Goal: Task Accomplishment & Management: Manage account settings

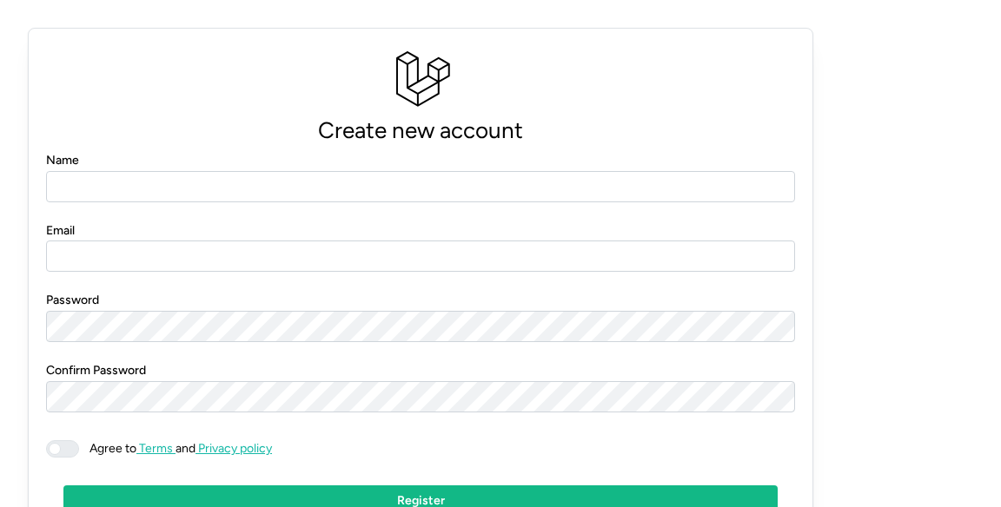
click at [509, 198] on input "Name" at bounding box center [420, 186] width 749 height 31
click at [530, 190] on input "Name" at bounding box center [420, 186] width 749 height 31
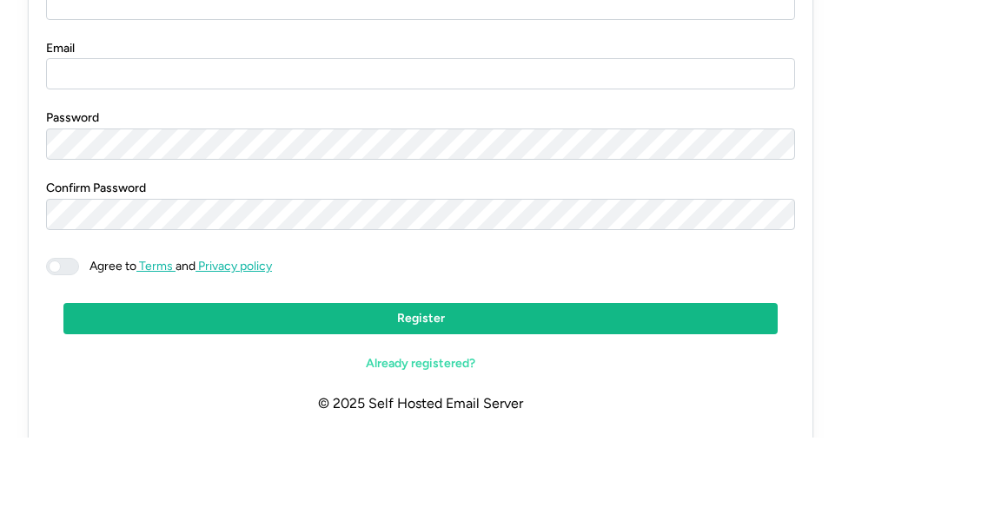
scroll to position [149, 0]
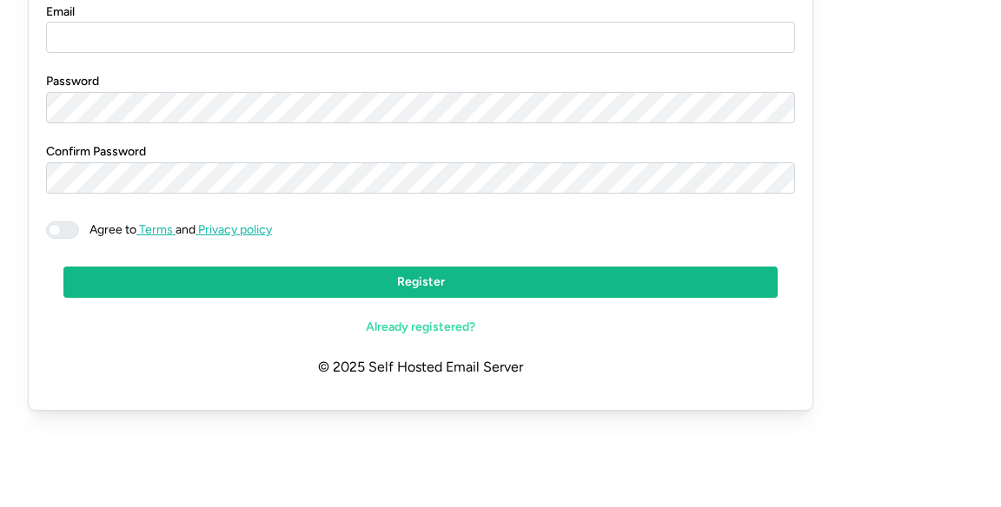
click at [438, 400] on span "Already registered?" at bounding box center [420, 397] width 109 height 30
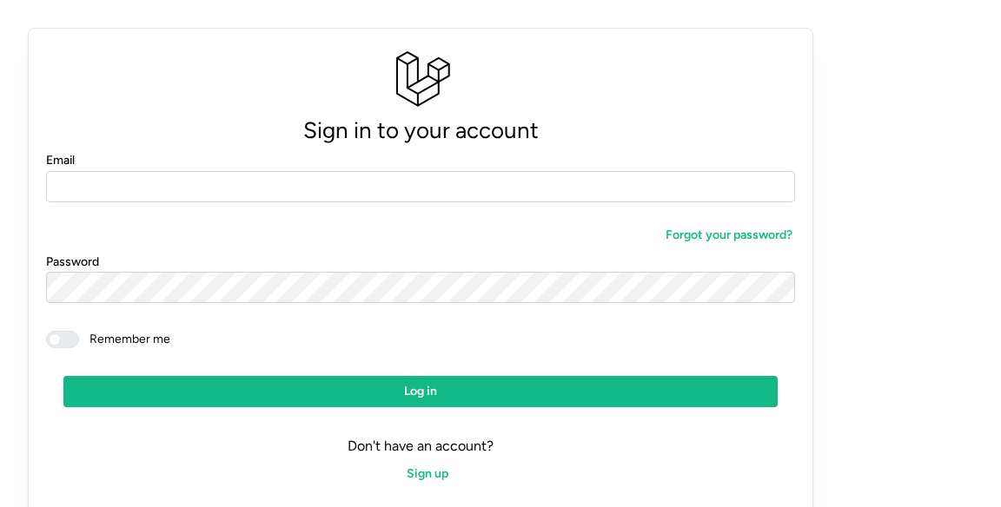
click at [534, 201] on input "Email" at bounding box center [420, 186] width 749 height 31
click at [577, 186] on input "Email" at bounding box center [420, 186] width 749 height 31
click at [604, 182] on input "Email" at bounding box center [420, 186] width 749 height 31
type input "**********"
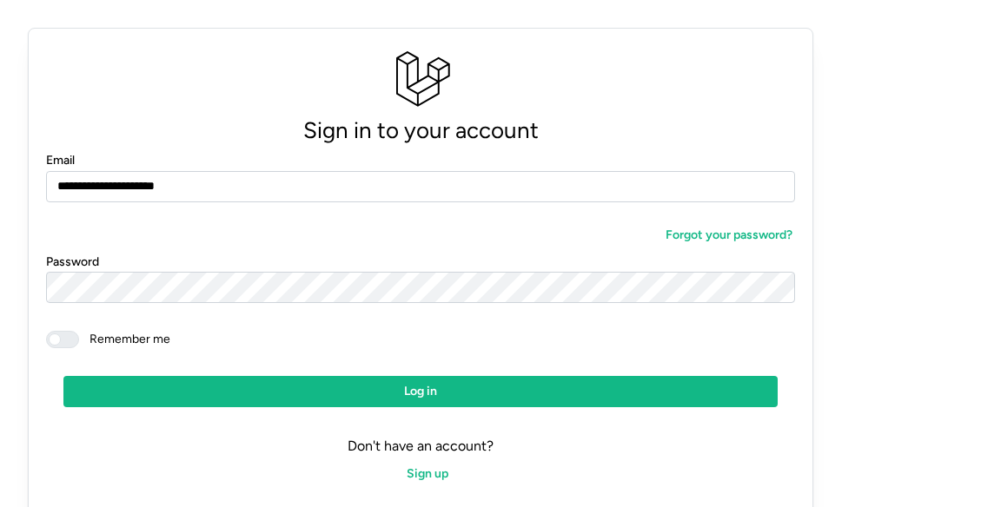
click at [300, 407] on span "Log in" at bounding box center [420, 392] width 681 height 30
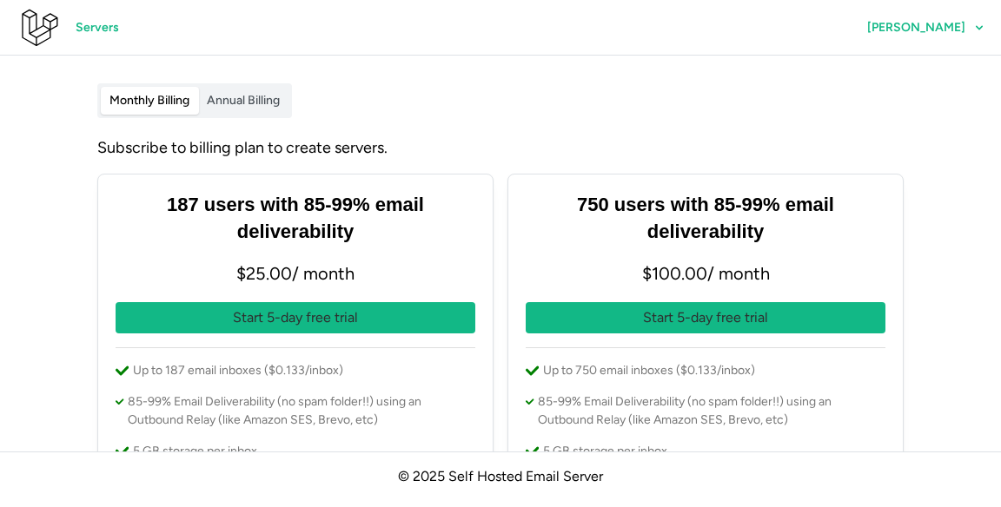
click at [267, 97] on span "Annual Billing" at bounding box center [243, 100] width 73 height 15
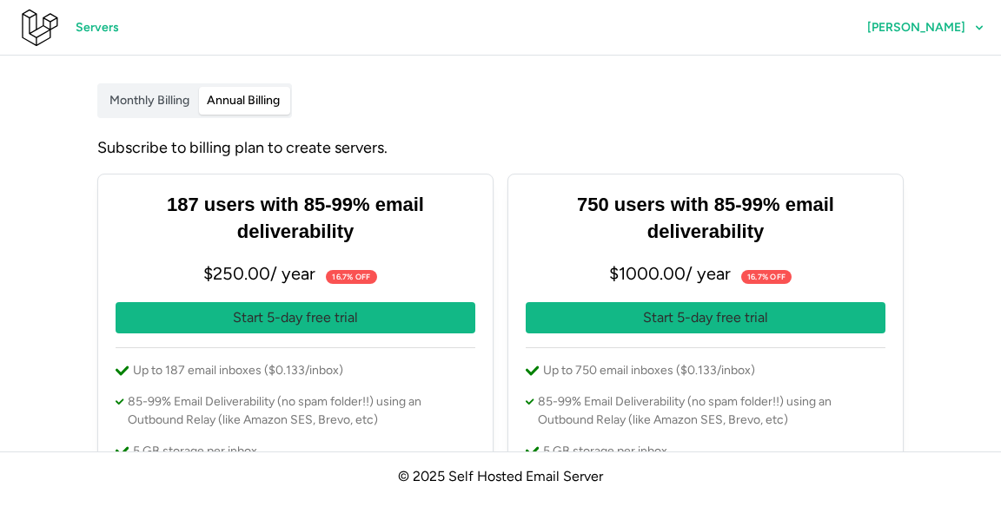
click at [152, 103] on span "Monthly Billing" at bounding box center [149, 100] width 80 height 15
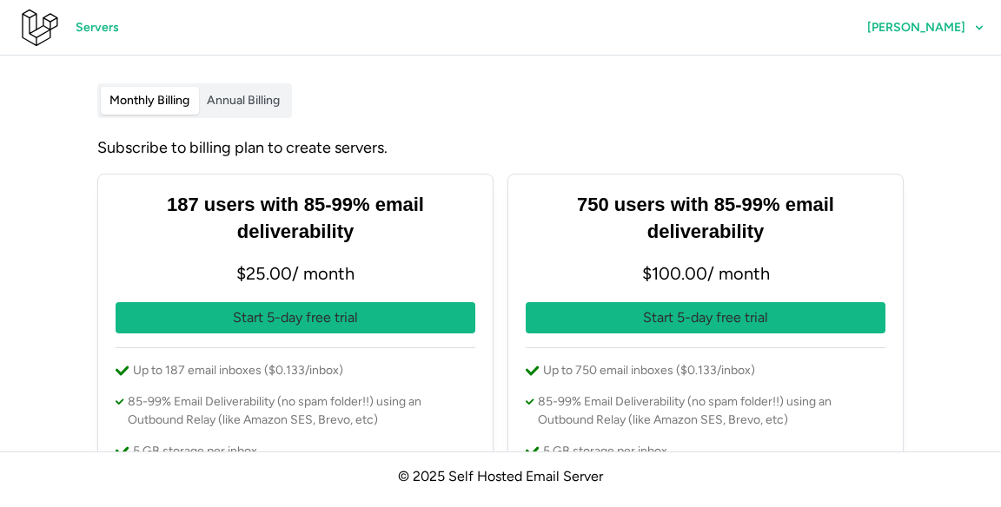
click at [955, 53] on div "Servers Gian Acuna" at bounding box center [509, 28] width 984 height 56
click at [931, 23] on span "Gian Acuna" at bounding box center [916, 28] width 98 height 12
click at [972, 106] on span "Log out" at bounding box center [952, 119] width 42 height 30
